Goal: Task Accomplishment & Management: Use online tool/utility

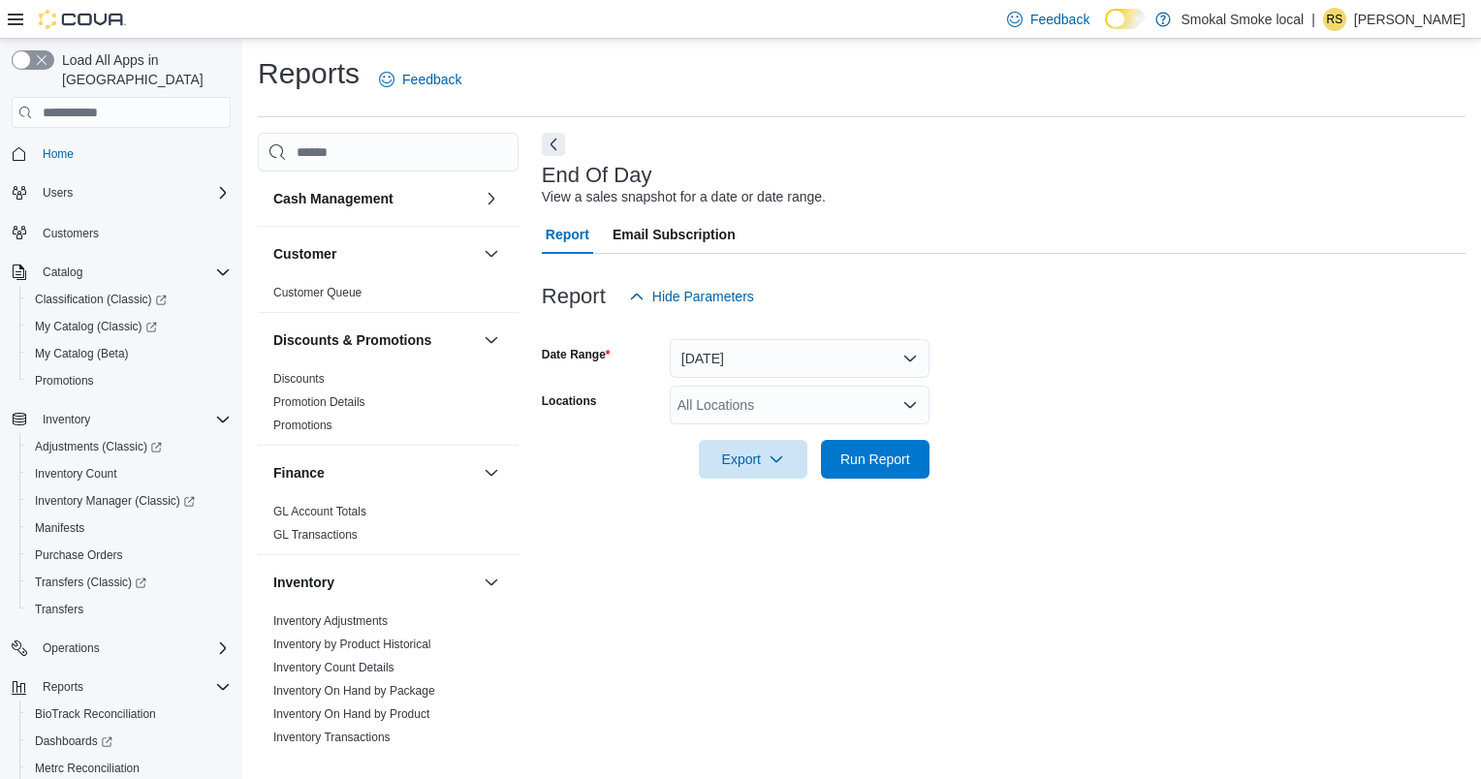
click at [761, 408] on div "All Locations" at bounding box center [800, 405] width 260 height 39
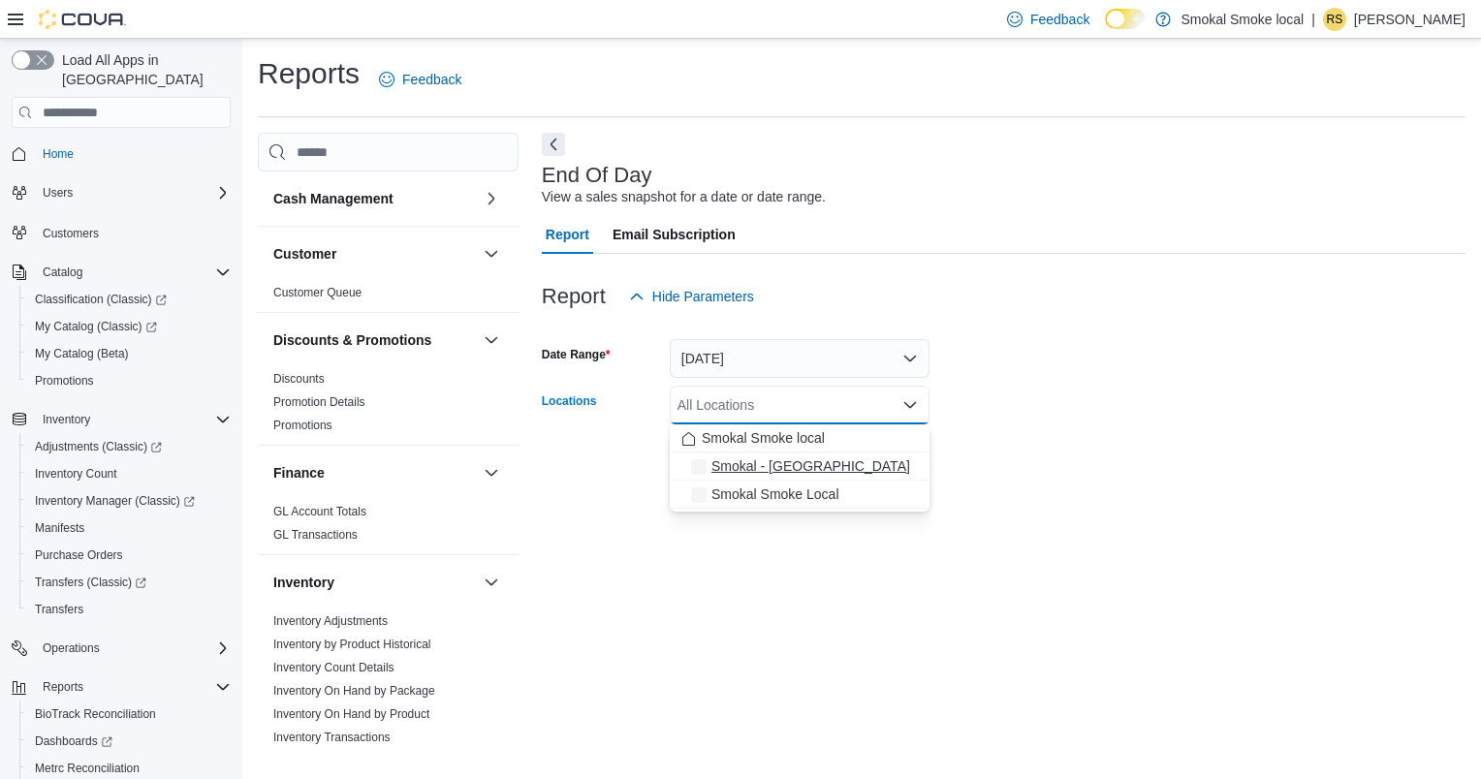
click at [770, 473] on span "Smokal - Socorro" at bounding box center [811, 466] width 199 height 19
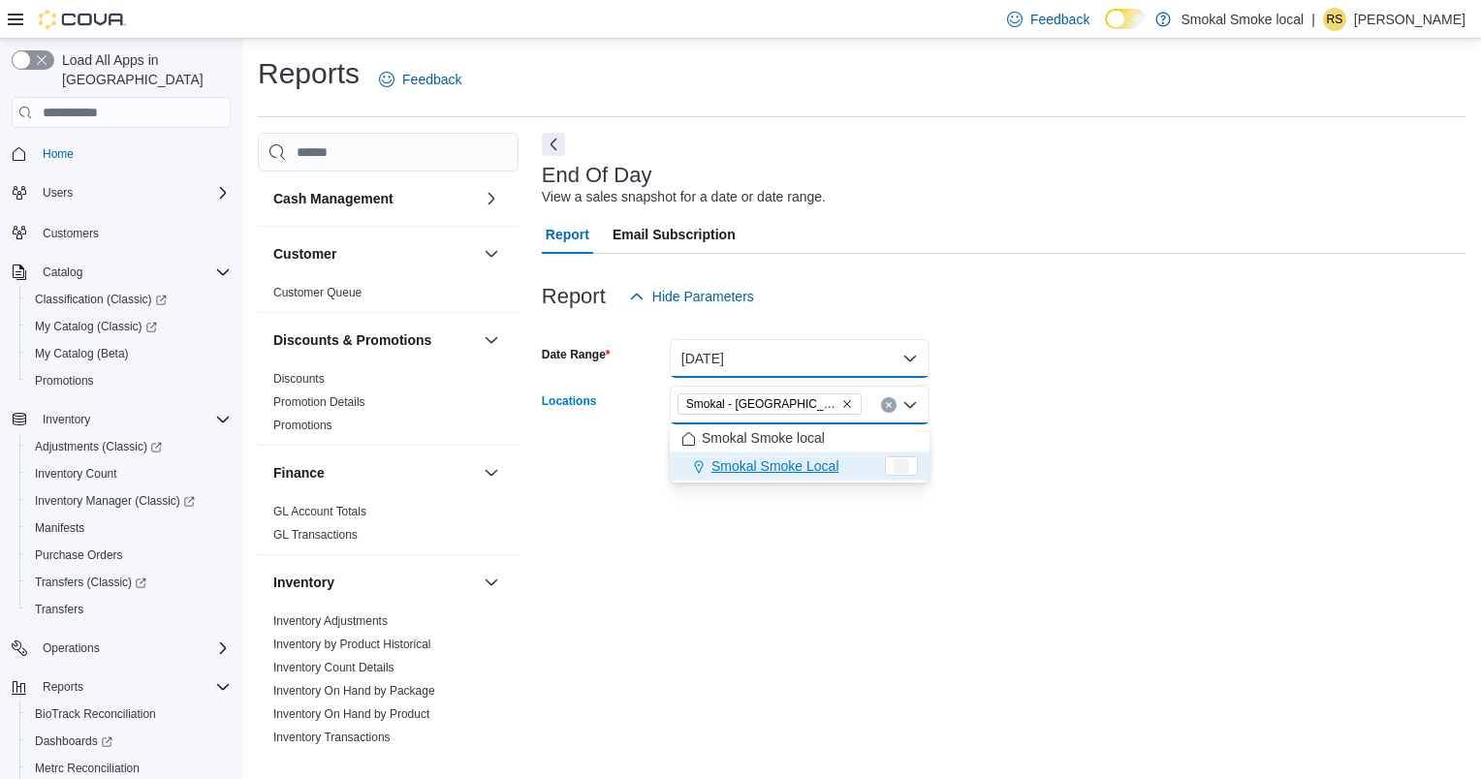
click at [756, 368] on button "Today" at bounding box center [800, 358] width 260 height 39
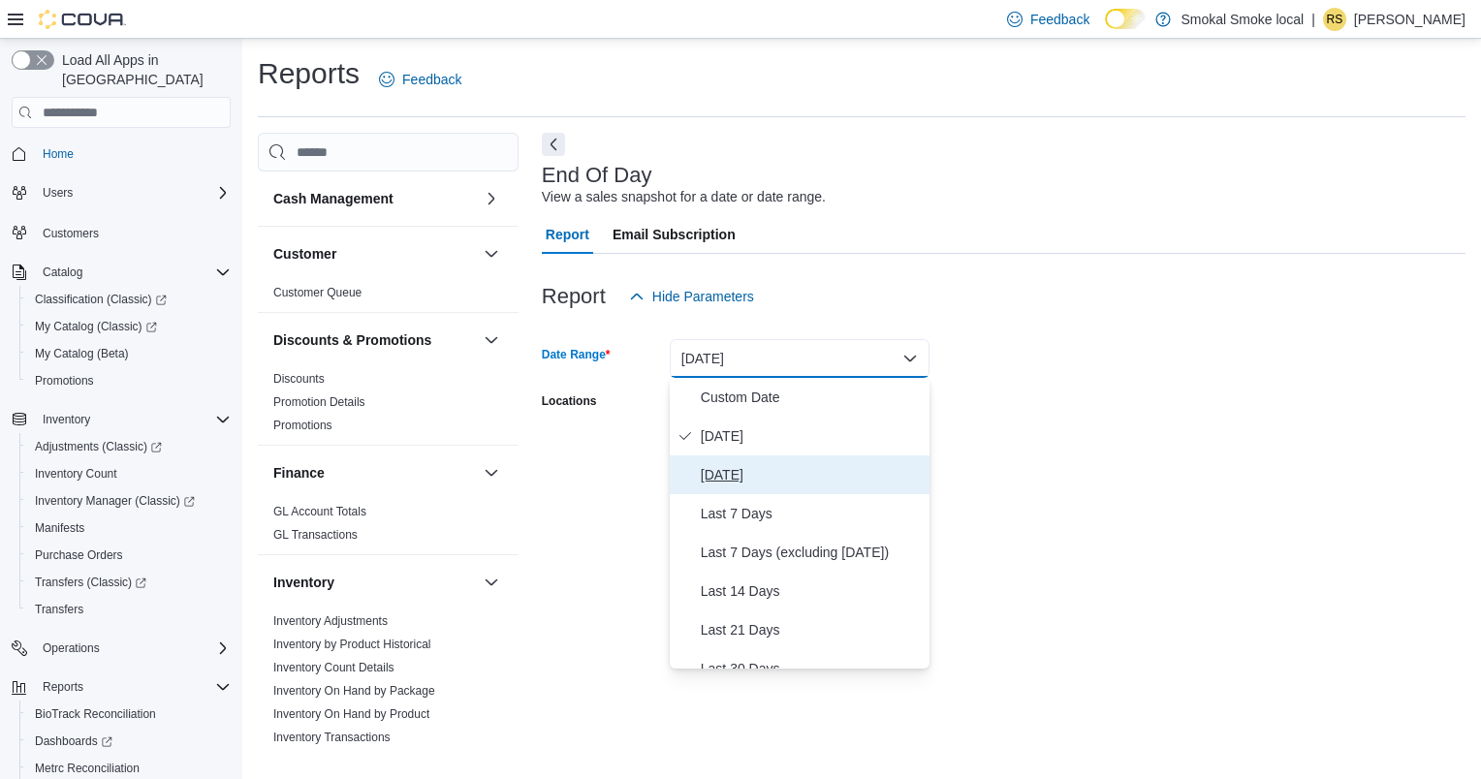
click at [784, 478] on span "Yesterday" at bounding box center [811, 474] width 221 height 23
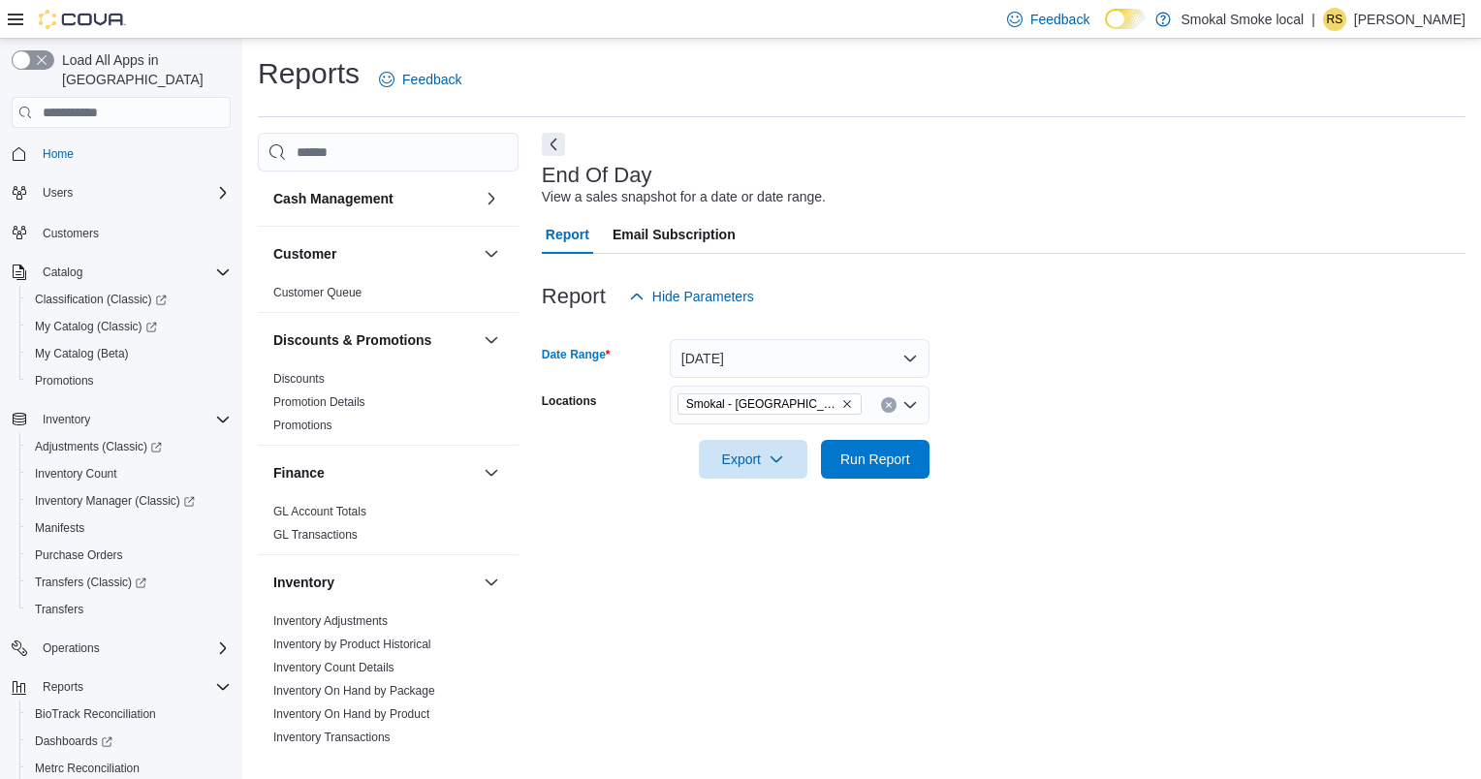
click at [954, 510] on div "End Of Day View a sales snapshot for a date or date range. Report Email Subscri…" at bounding box center [1004, 444] width 924 height 623
click at [899, 476] on span "Run Report" at bounding box center [875, 458] width 85 height 39
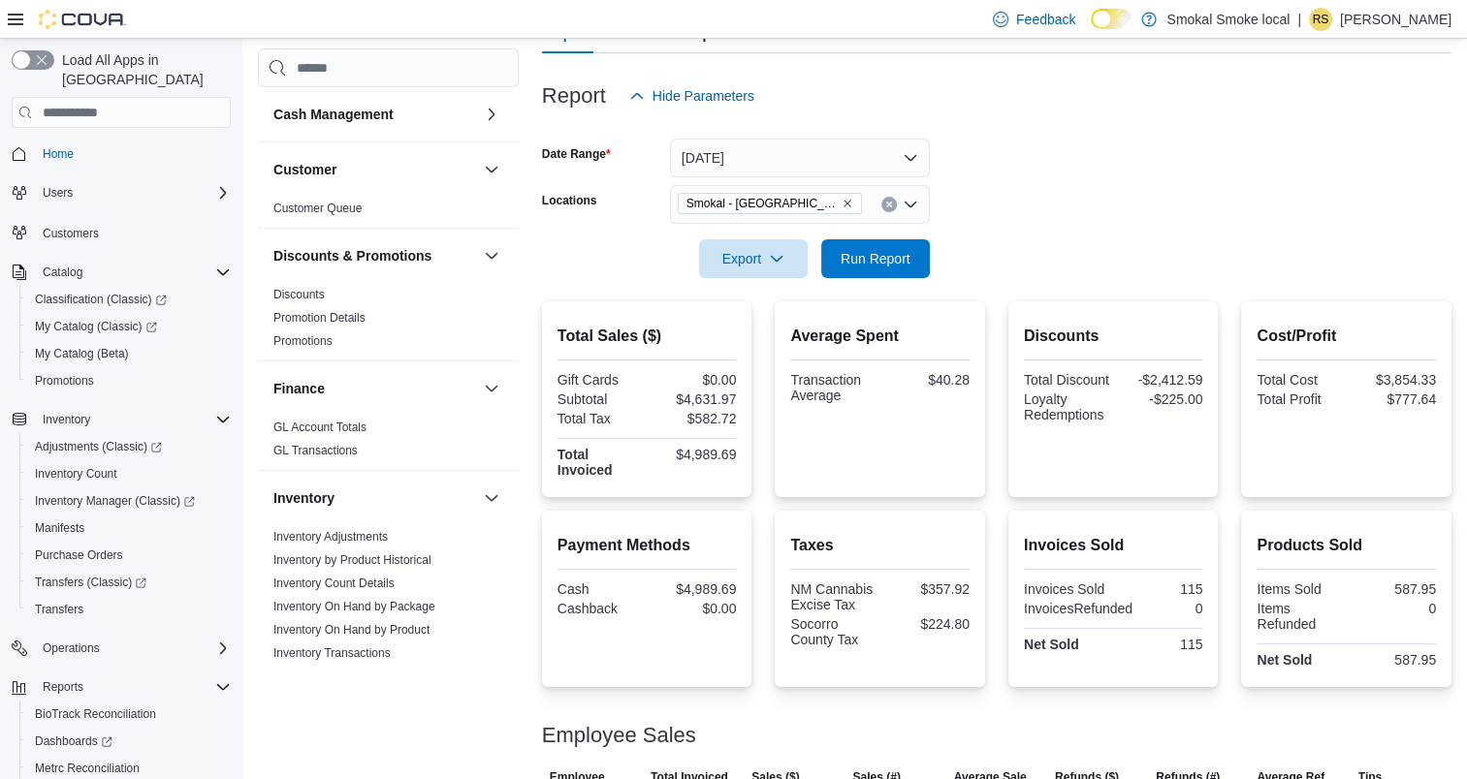
scroll to position [199, 0]
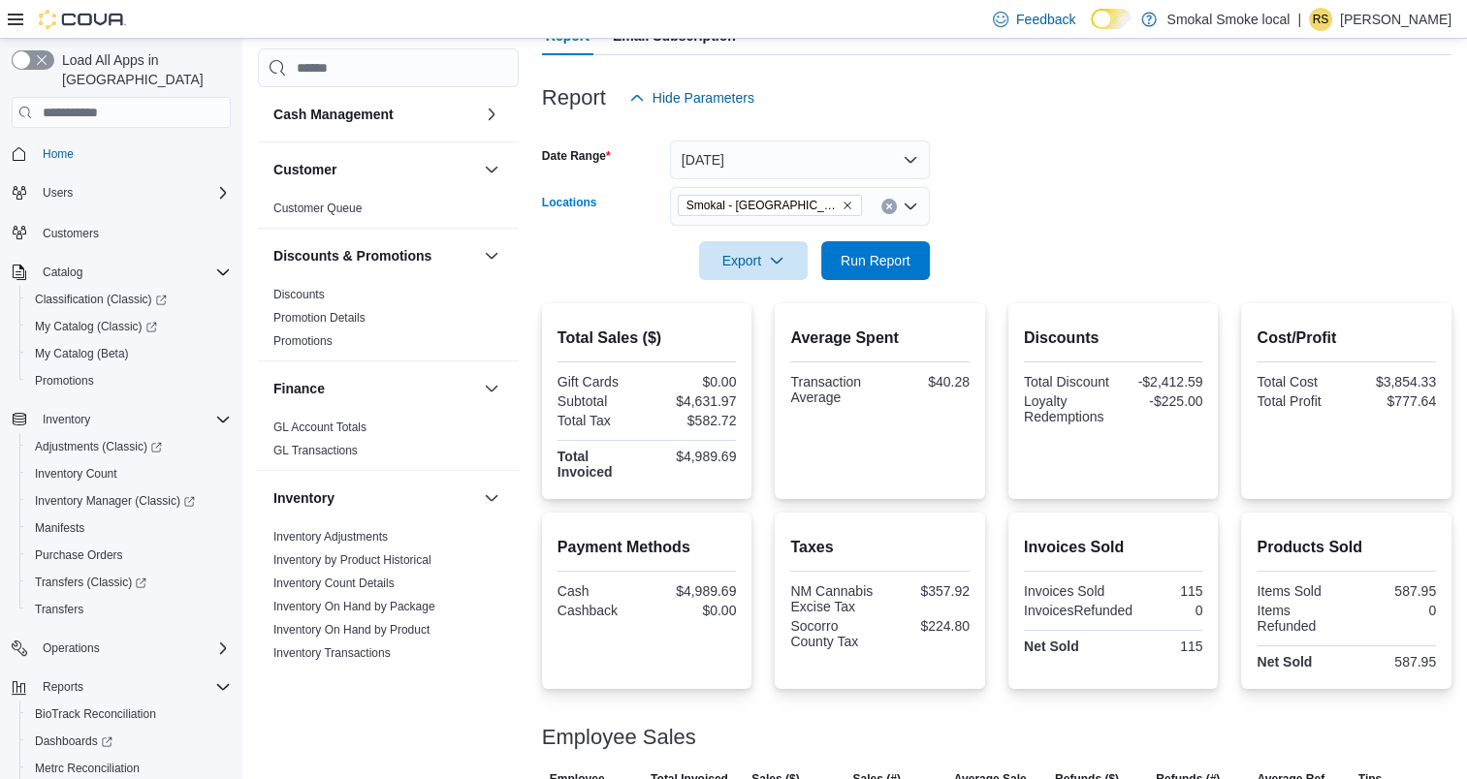
click at [843, 203] on icon "Remove Smokal - Socorro from selection in this group" at bounding box center [847, 206] width 8 height 8
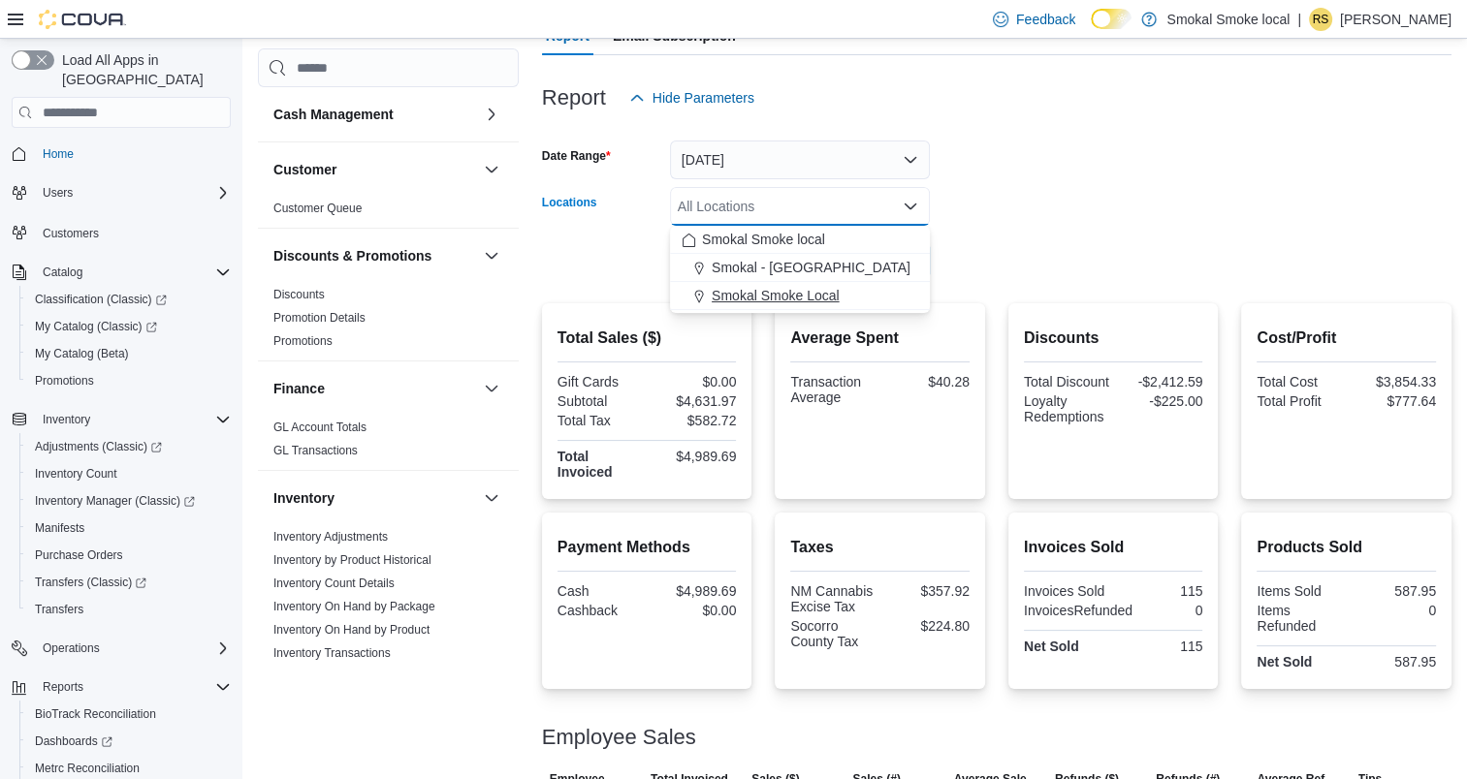
click at [780, 287] on span "Smokal Smoke Local" at bounding box center [776, 295] width 128 height 19
click at [1128, 244] on form "Date Range Yesterday Locations Smokal Smoke Local Combo box. Selected. Smokal S…" at bounding box center [996, 198] width 909 height 163
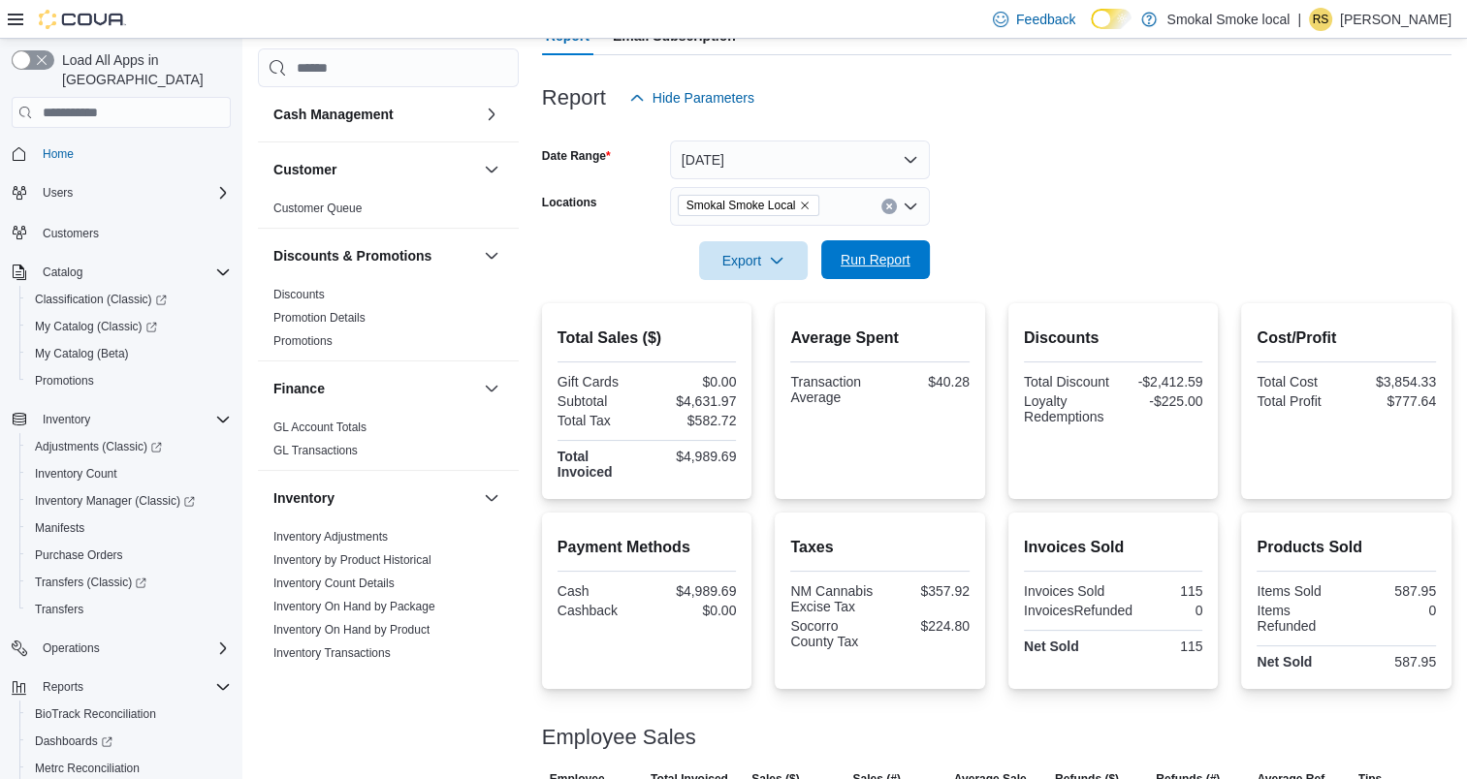
click at [900, 252] on span "Run Report" at bounding box center [875, 259] width 70 height 19
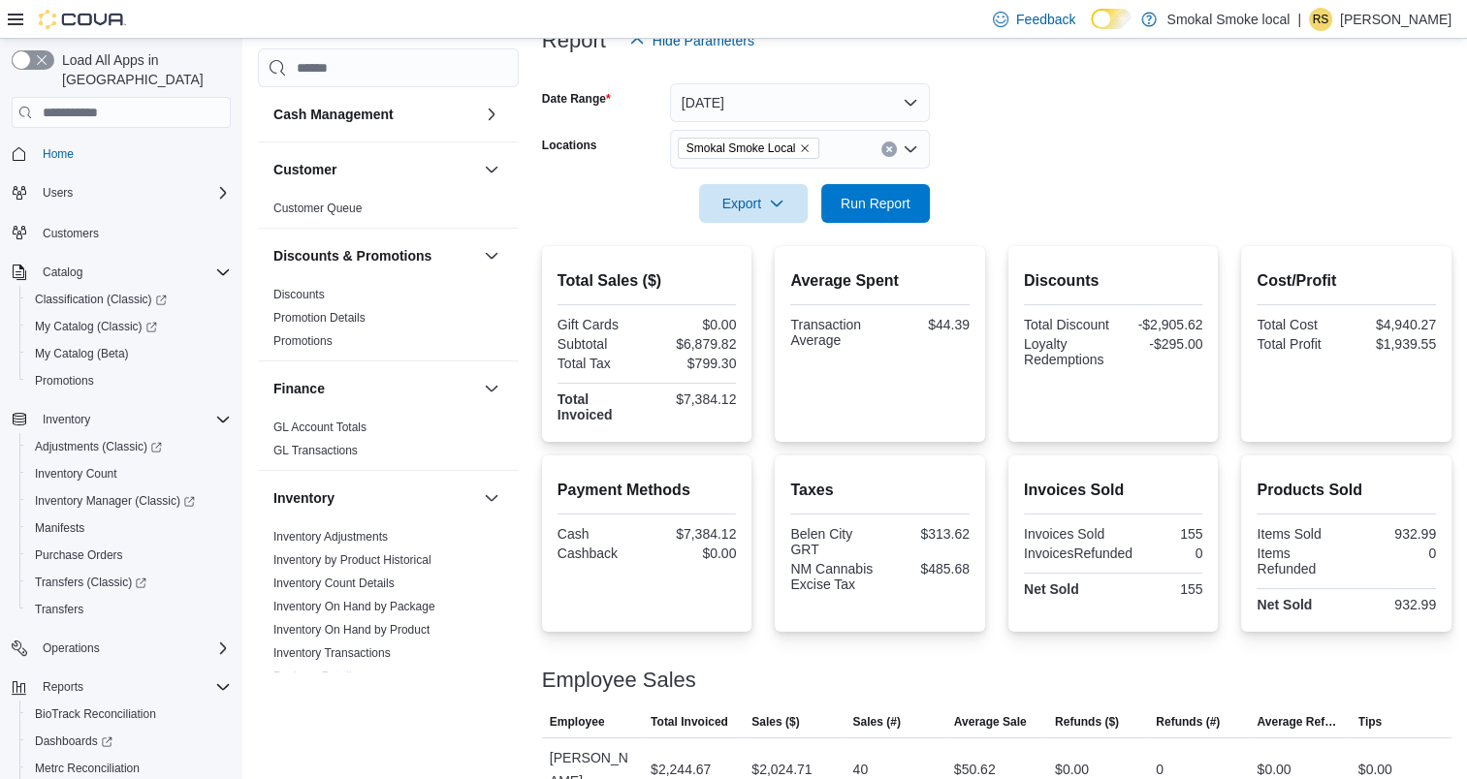
scroll to position [189, 0]
